Goal: Task Accomplishment & Management: Use online tool/utility

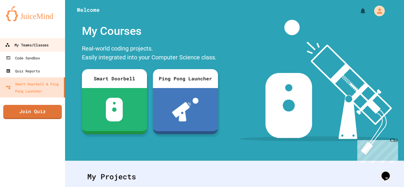
click at [17, 46] on div "My Teams/Classes" at bounding box center [27, 44] width 44 height 7
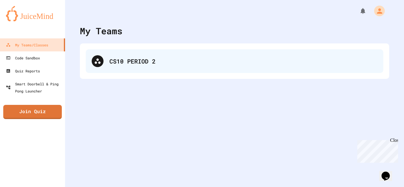
click at [221, 63] on div "CS10 PERIOD 2" at bounding box center [244, 61] width 268 height 9
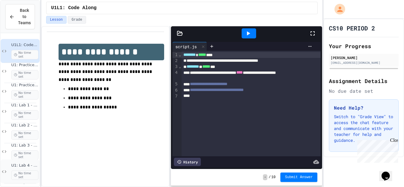
click at [13, 173] on span "No time set" at bounding box center [24, 175] width 27 height 9
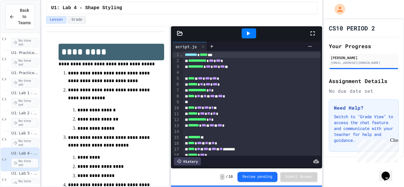
scroll to position [32, 0]
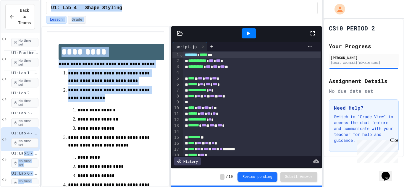
drag, startPoint x: 22, startPoint y: 154, endPoint x: 43, endPoint y: 120, distance: 40.3
click at [43, 120] on div "**********" at bounding box center [202, 93] width 404 height 187
click at [44, 120] on div "**********" at bounding box center [105, 106] width 128 height 161
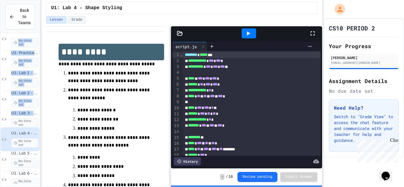
drag, startPoint x: 38, startPoint y: 121, endPoint x: 37, endPoint y: 133, distance: 12.0
click at [37, 133] on div "U1L1: Code Along No time set U1: Practice Lab 1 No time set U1: Practice Lab 2 …" at bounding box center [20, 110] width 39 height 149
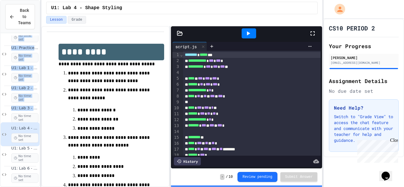
scroll to position [40, 0]
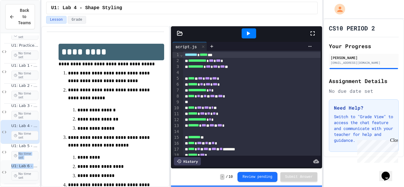
drag, startPoint x: 36, startPoint y: 151, endPoint x: 36, endPoint y: 161, distance: 10.4
click at [36, 161] on div "U1L1: Code Along No time set U1: Practice Lab 1 No time set U1: Practice Lab 2 …" at bounding box center [20, 90] width 39 height 188
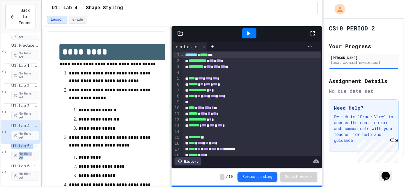
click at [42, 166] on div at bounding box center [41, 93] width 1 height 187
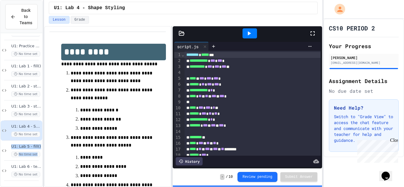
scroll to position [39, 0]
click at [29, 165] on span "U1: Lab 6 - textSize()" at bounding box center [26, 166] width 30 height 5
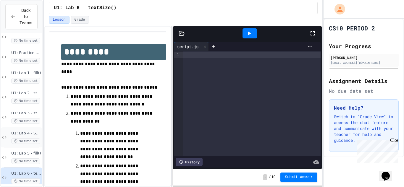
scroll to position [39, 0]
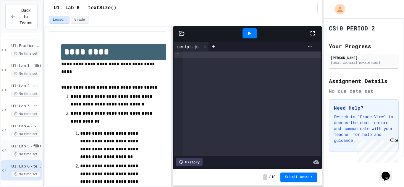
click at [17, 150] on div "U1: Lab 5 - fill() No time set" at bounding box center [26, 150] width 30 height 13
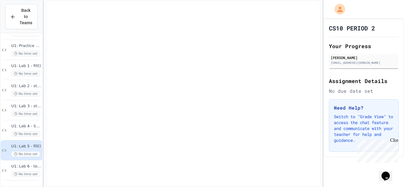
scroll to position [32, 0]
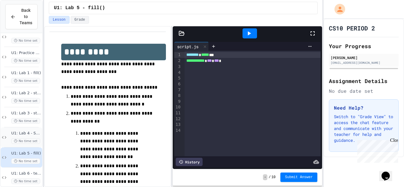
click at [25, 136] on div "U1: Lab 4 - Shape Styling No time set" at bounding box center [26, 137] width 30 height 13
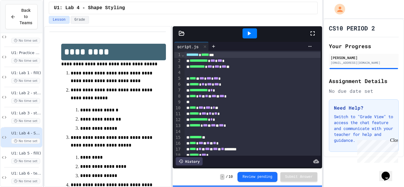
click at [255, 33] on div at bounding box center [250, 33] width 15 height 10
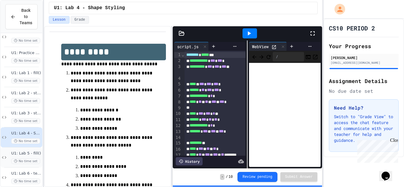
click at [22, 150] on div "U1: Lab 5 - fill() No time set" at bounding box center [22, 158] width 42 height 20
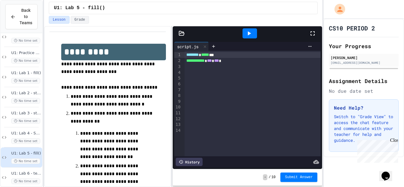
click at [189, 70] on div at bounding box center [253, 73] width 137 height 6
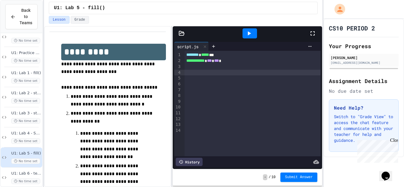
click at [192, 65] on div at bounding box center [253, 67] width 137 height 6
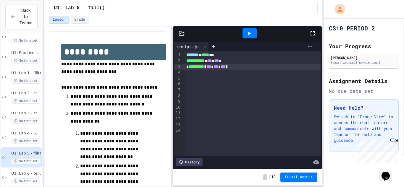
click at [196, 75] on div at bounding box center [253, 73] width 137 height 6
click at [18, 135] on span "U1: Lab 4 - Shape Styling" at bounding box center [26, 133] width 30 height 5
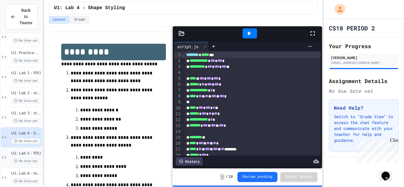
click at [16, 157] on div "U1: Lab 5 - fill() No time set" at bounding box center [26, 157] width 30 height 13
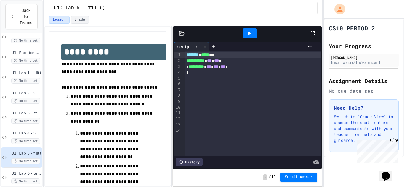
click at [193, 79] on div at bounding box center [253, 79] width 137 height 6
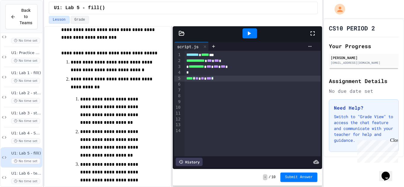
scroll to position [36, 0]
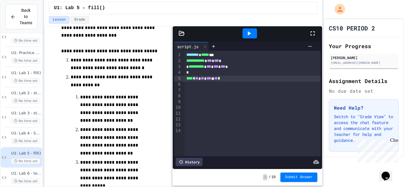
click at [201, 74] on div at bounding box center [253, 73] width 137 height 6
click at [187, 79] on span "****" at bounding box center [189, 78] width 7 height 4
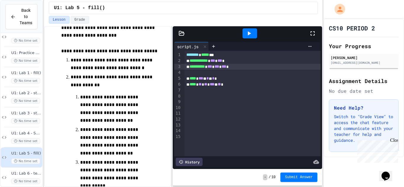
click at [190, 90] on div at bounding box center [253, 91] width 137 height 6
drag, startPoint x: 152, startPoint y: 95, endPoint x: 165, endPoint y: 106, distance: 17.1
click at [165, 106] on ol "**********" at bounding box center [113, 140] width 104 height 168
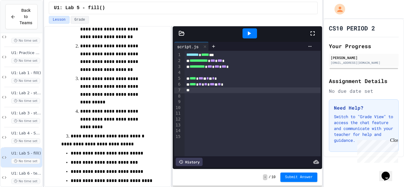
scroll to position [121, 0]
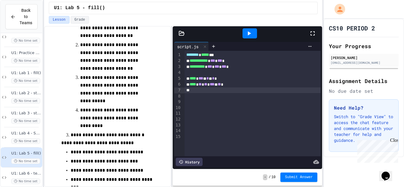
click at [193, 89] on div at bounding box center [253, 91] width 137 height 6
click at [196, 99] on div at bounding box center [253, 97] width 137 height 6
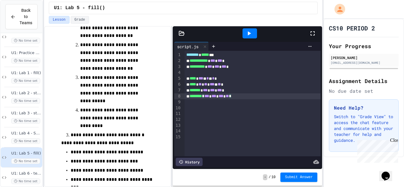
click at [192, 105] on div at bounding box center [253, 108] width 137 height 6
click at [200, 104] on div at bounding box center [253, 102] width 137 height 6
click at [197, 110] on div at bounding box center [253, 108] width 137 height 6
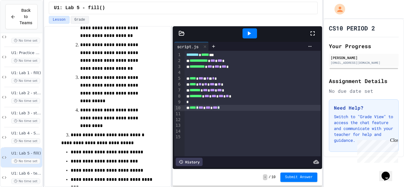
click at [194, 116] on div at bounding box center [253, 114] width 137 height 6
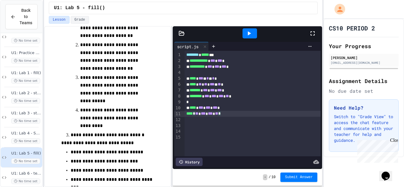
click at [186, 116] on div "**** * ** * *** * *** * ** *" at bounding box center [253, 114] width 137 height 6
click at [194, 121] on div at bounding box center [253, 120] width 137 height 6
